Goal: Transaction & Acquisition: Purchase product/service

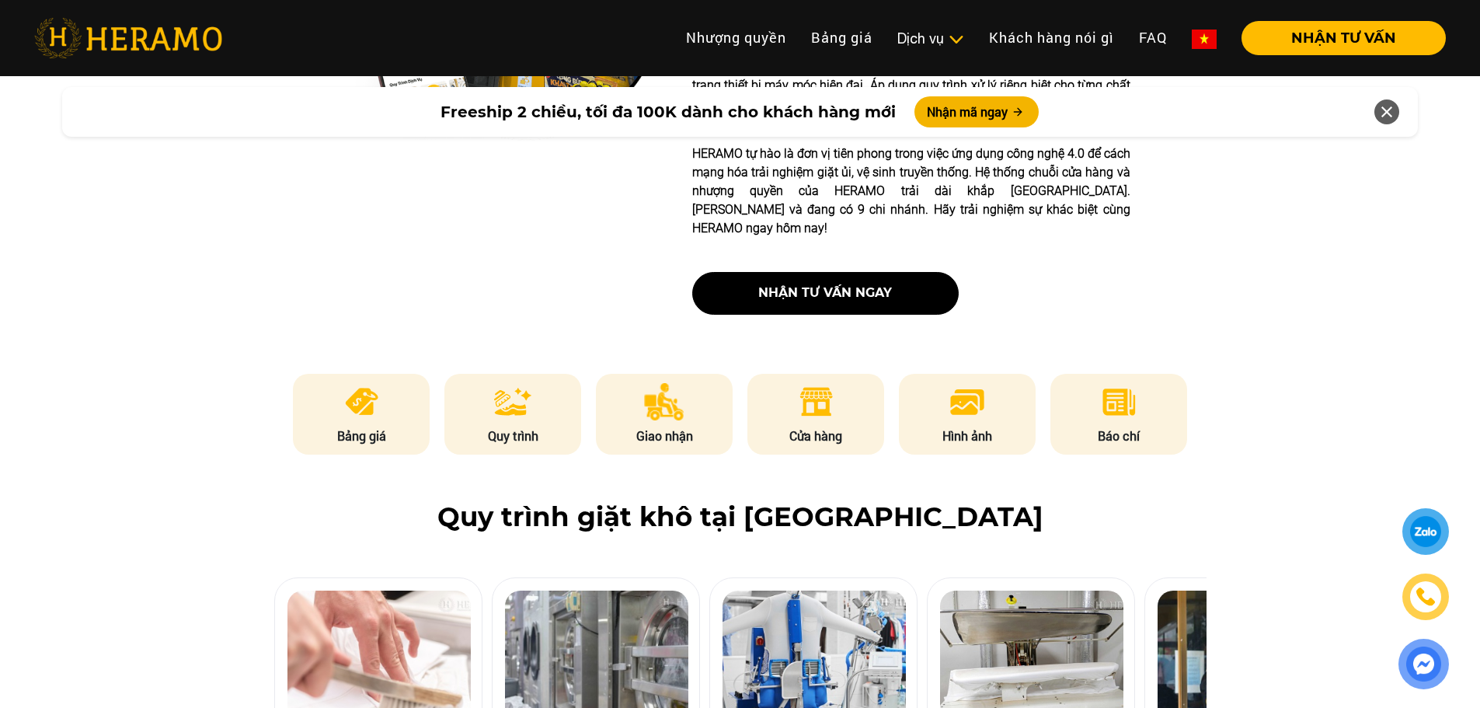
scroll to position [544, 0]
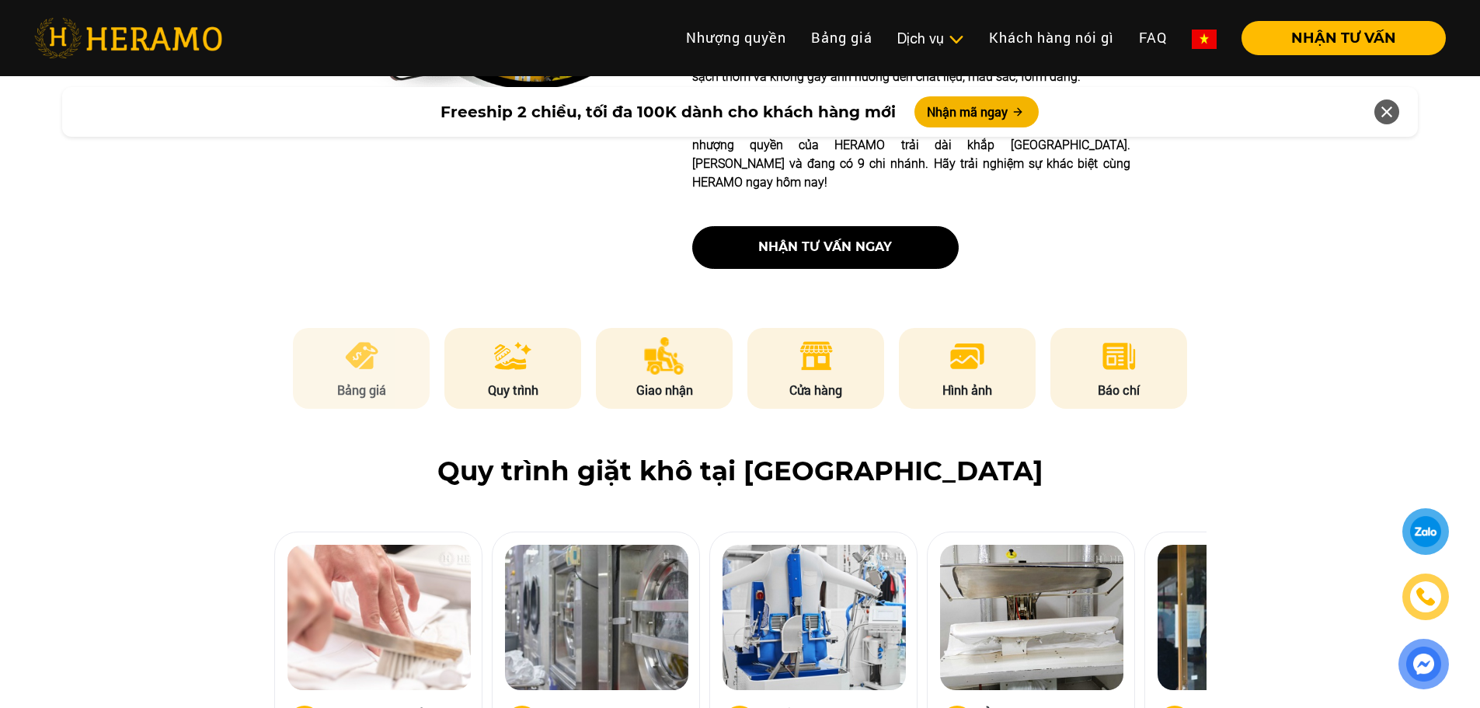
click at [366, 337] on img at bounding box center [362, 355] width 38 height 37
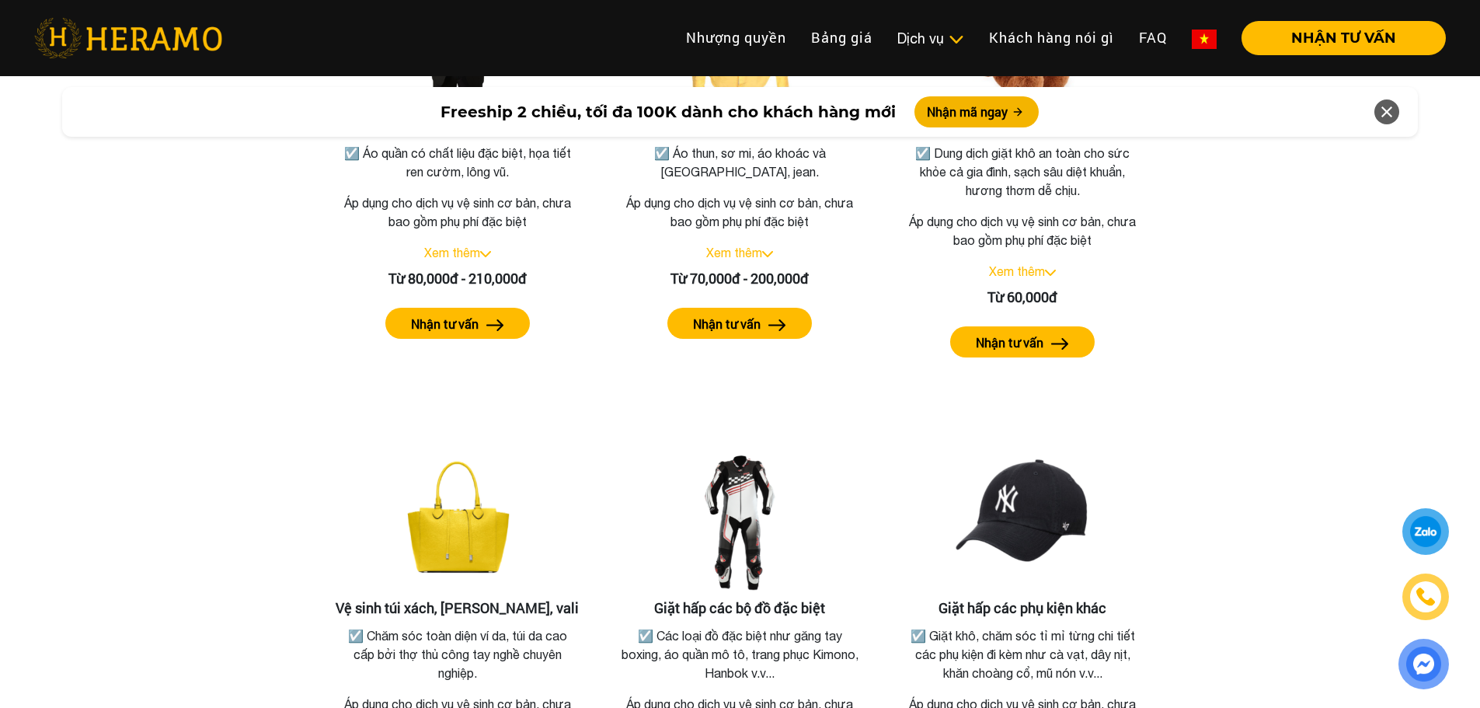
scroll to position [3021, 0]
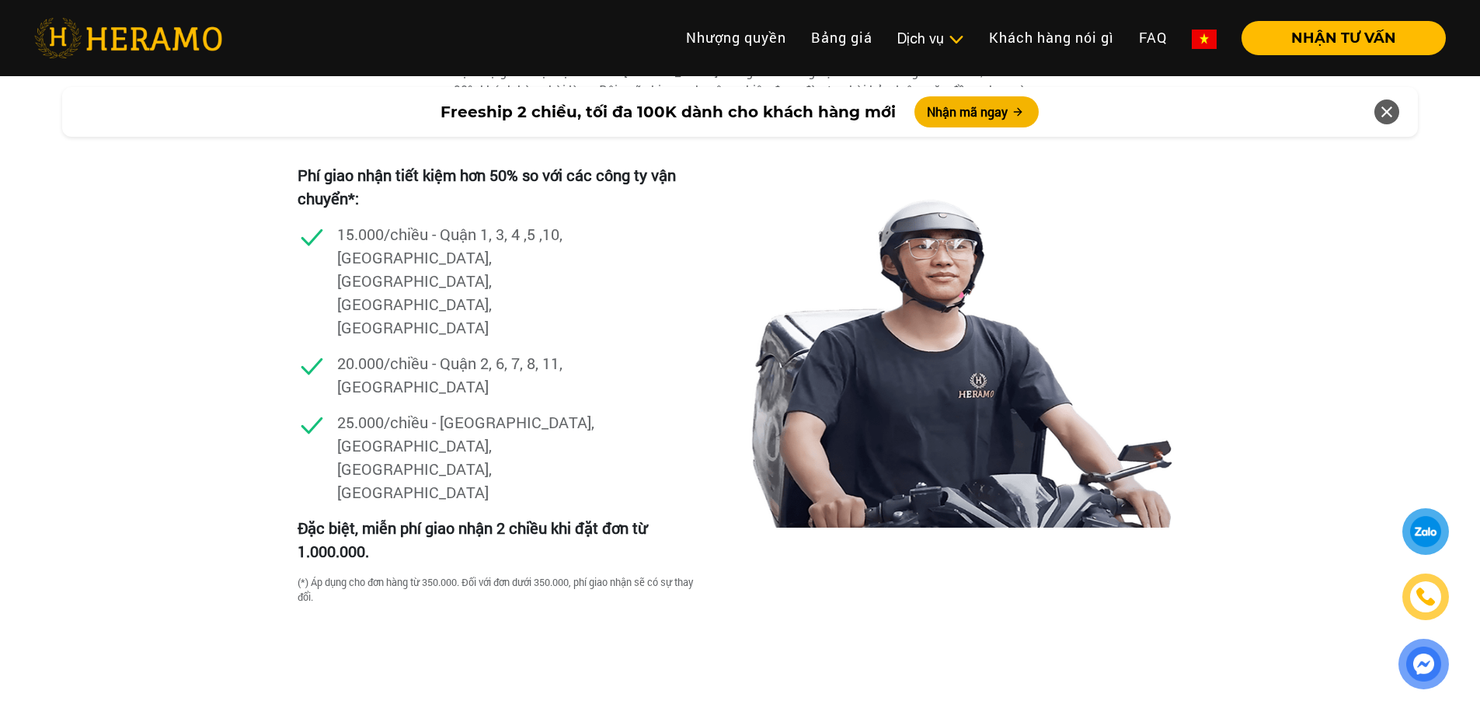
scroll to position [4350, 0]
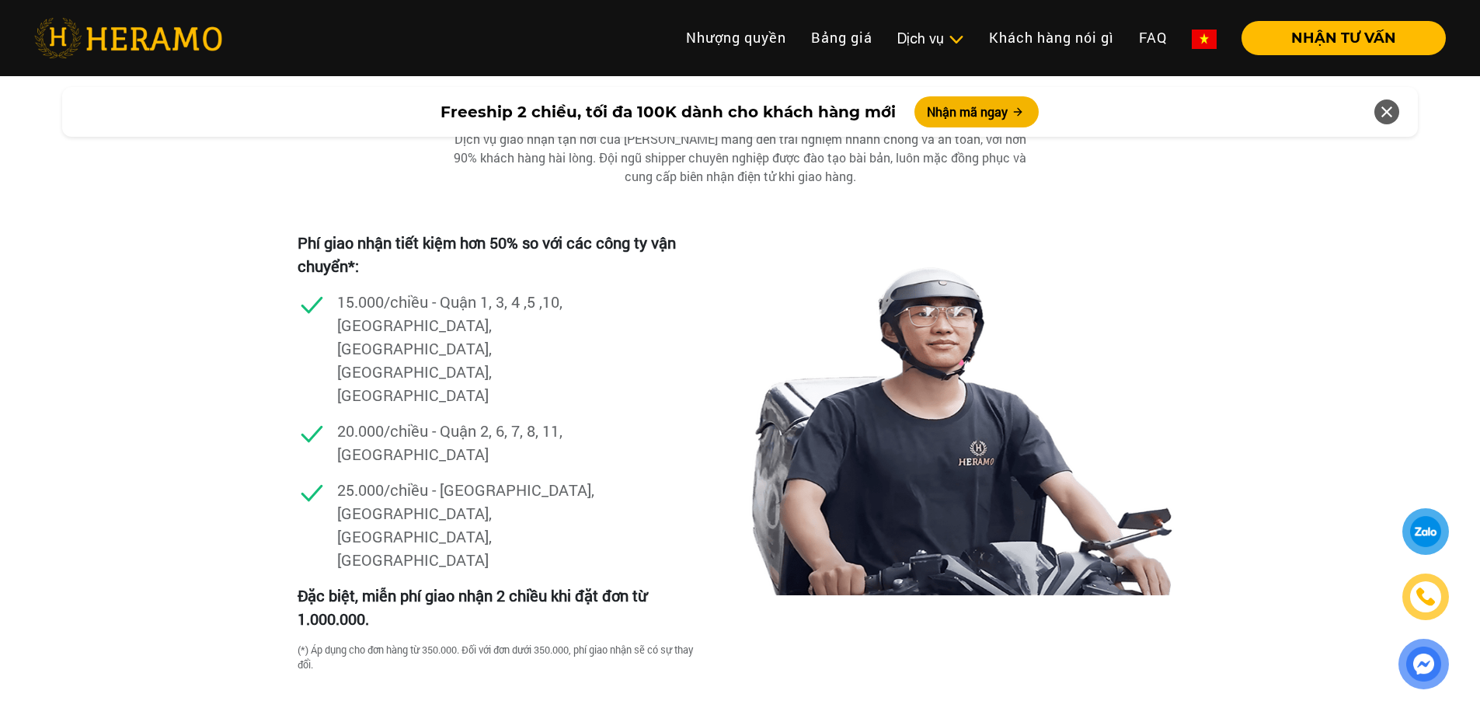
drag, startPoint x: 1431, startPoint y: 544, endPoint x: 1448, endPoint y: 543, distance: 17.9
click at [1448, 543] on div at bounding box center [1423, 598] width 75 height 181
click at [1430, 532] on div at bounding box center [1426, 532] width 40 height 40
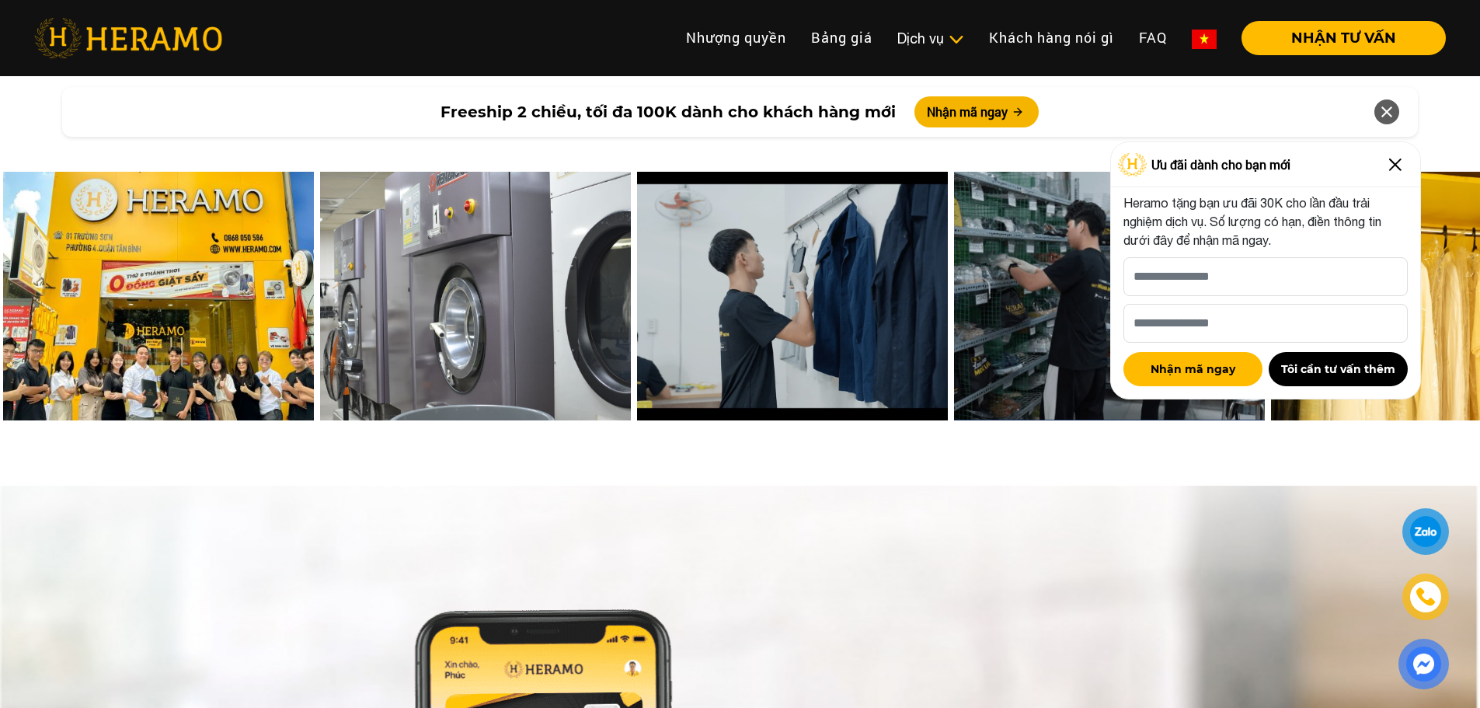
scroll to position [6448, 0]
